Goal: Navigation & Orientation: Find specific page/section

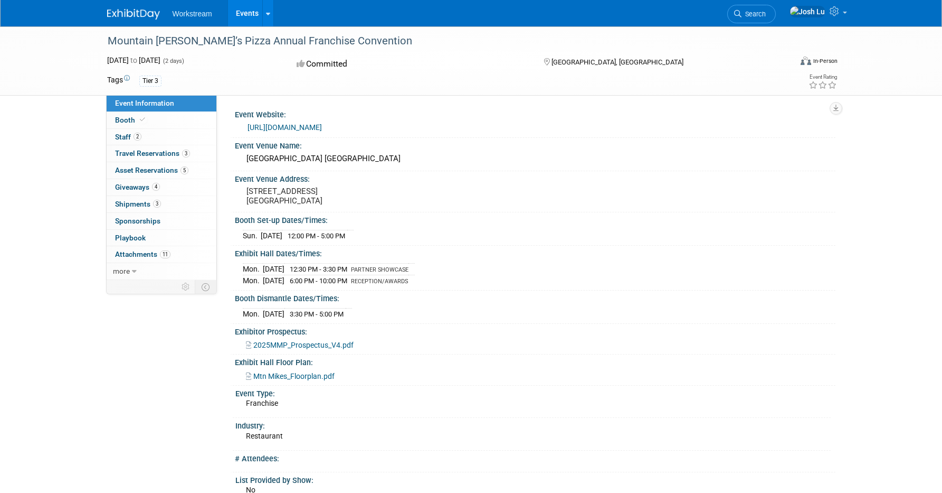
click at [144, 17] on img at bounding box center [133, 14] width 53 height 11
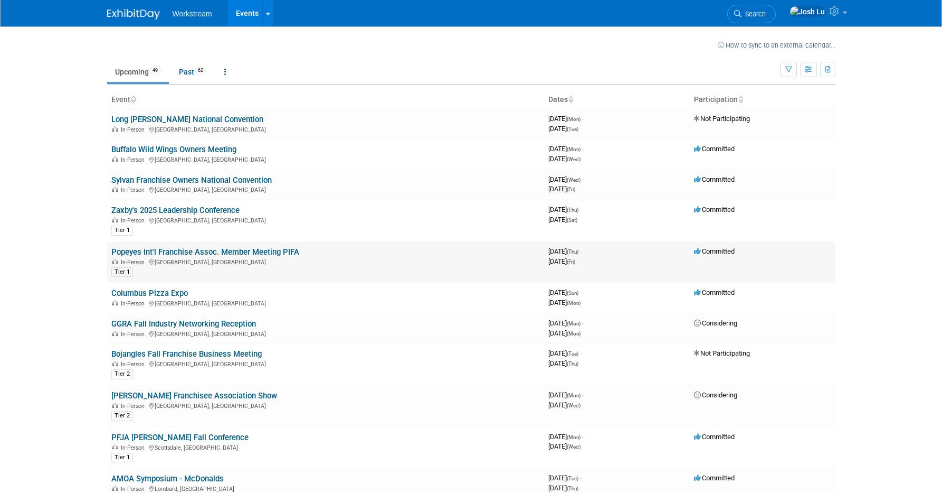
click at [196, 250] on link "Popeyes Int'l Franchise Assoc. Member Meeting PIFA" at bounding box center [205, 252] width 188 height 10
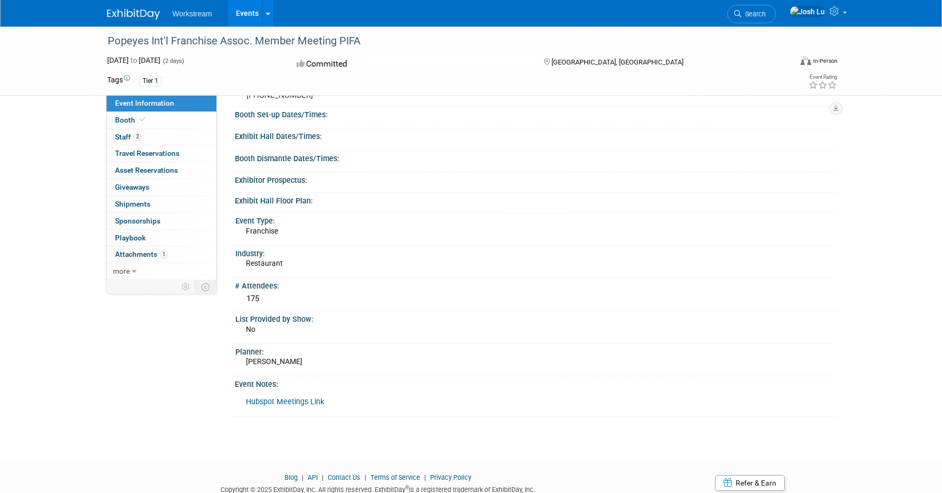
scroll to position [120, 0]
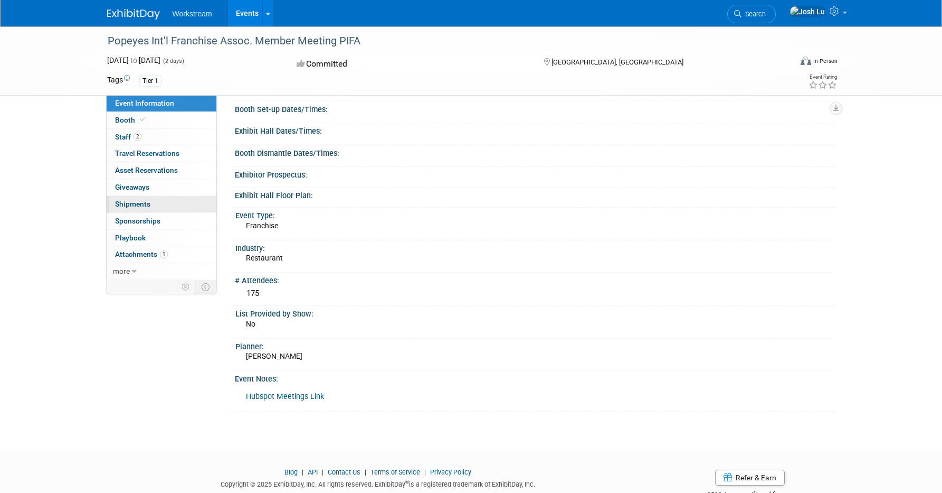
click at [153, 209] on link "0 Shipments 0" at bounding box center [162, 204] width 110 height 16
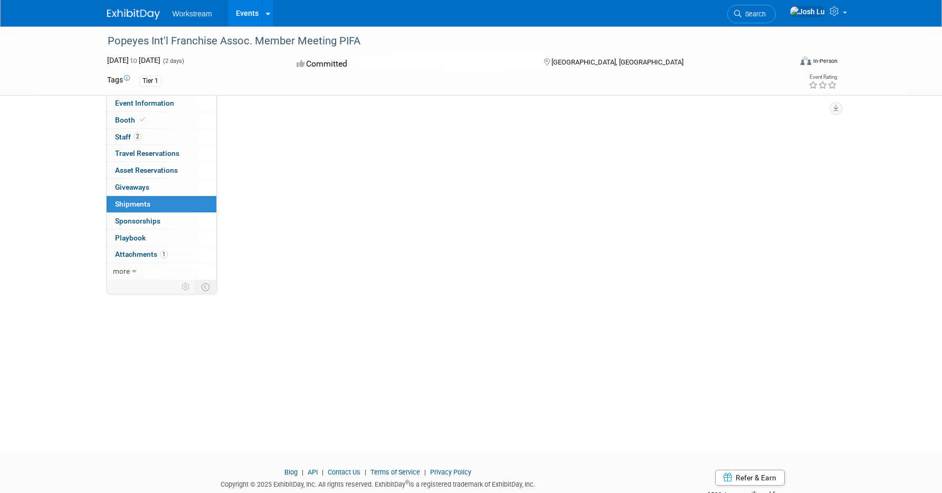
scroll to position [0, 0]
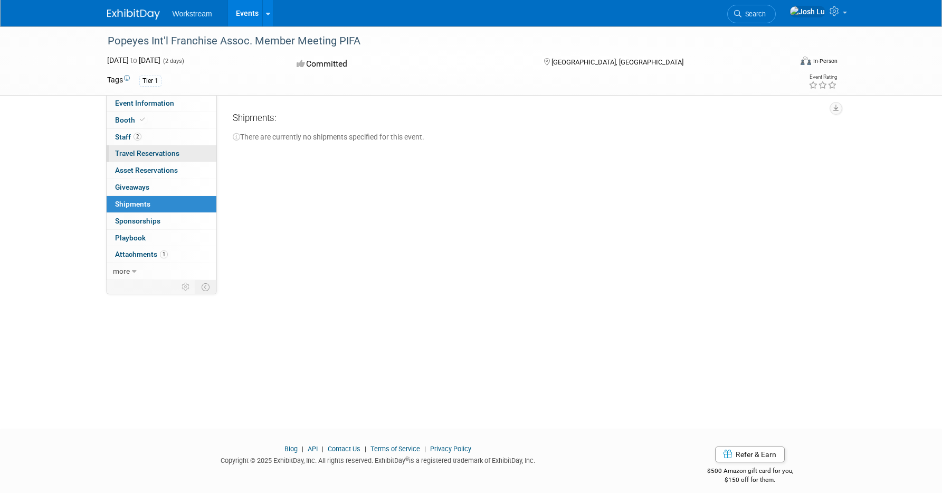
click at [164, 154] on span "Travel Reservations 0" at bounding box center [147, 153] width 64 height 8
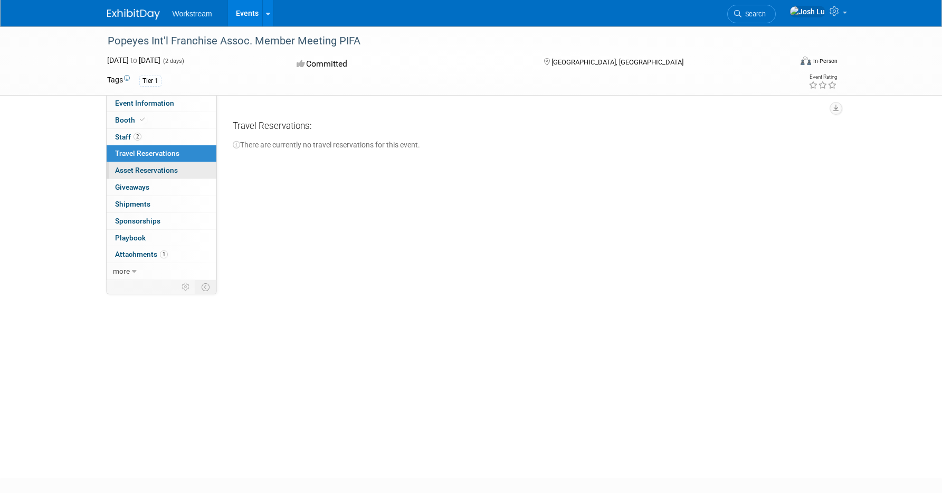
click at [167, 175] on link "0 Asset Reservations 0" at bounding box center [162, 170] width 110 height 16
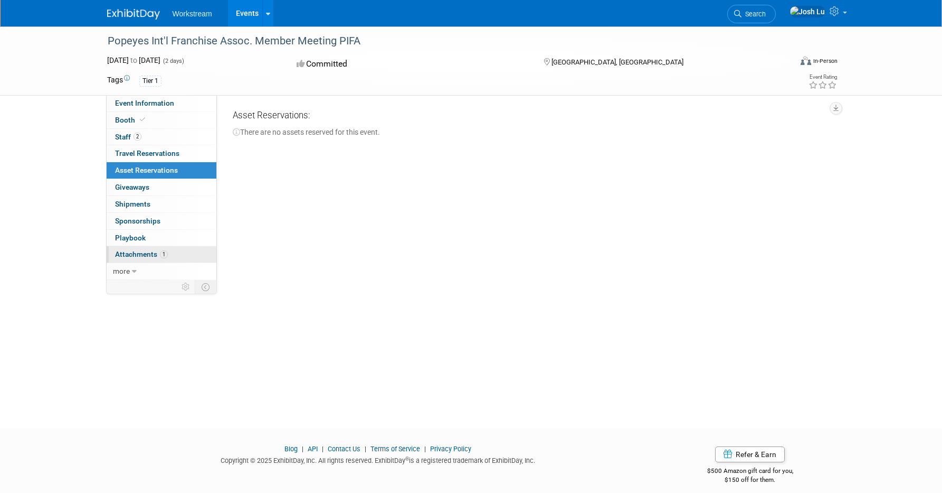
click at [145, 255] on span "Attachments 1" at bounding box center [141, 254] width 53 height 8
